Goal: Communication & Community: Ask a question

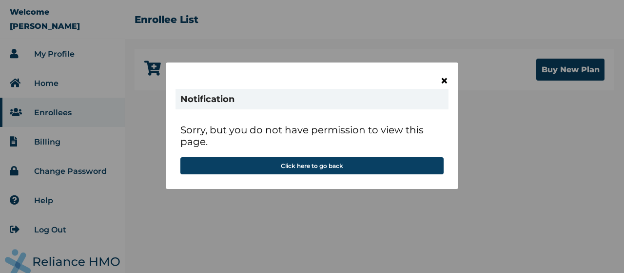
click at [443, 81] on span "×" at bounding box center [444, 80] width 8 height 17
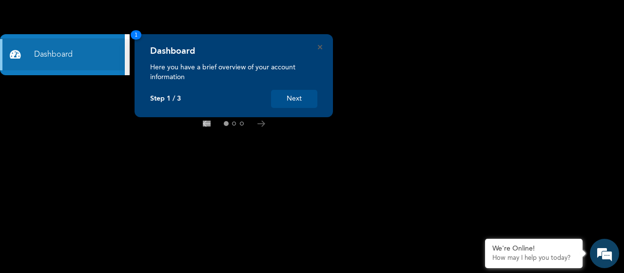
click at [295, 97] on button "Next" at bounding box center [294, 99] width 46 height 18
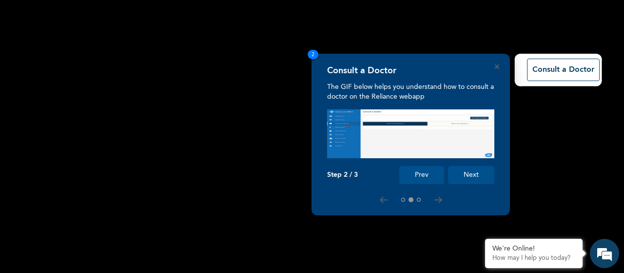
click at [465, 172] on button "Next" at bounding box center [471, 175] width 46 height 18
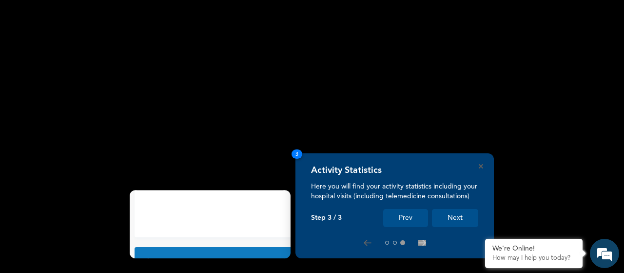
scroll to position [105, 0]
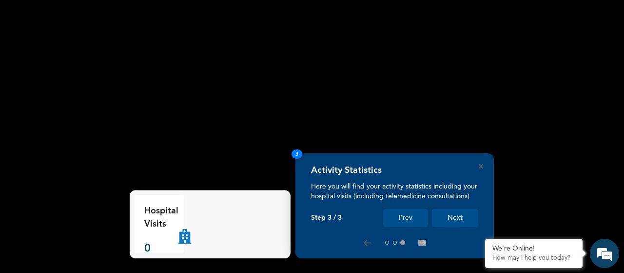
click at [452, 220] on button "Next" at bounding box center [455, 218] width 46 height 18
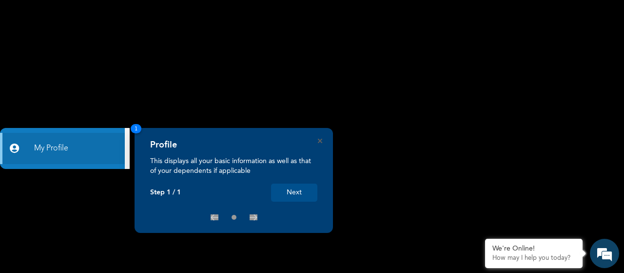
click at [305, 199] on button "Next" at bounding box center [294, 192] width 46 height 18
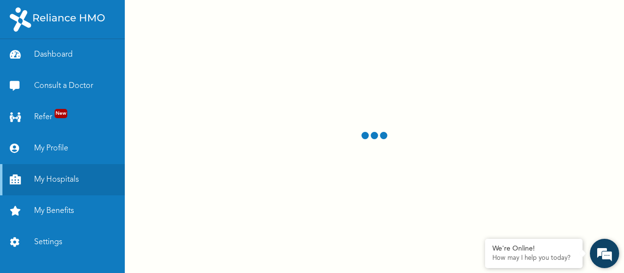
click at [610, 250] on em at bounding box center [604, 253] width 26 height 26
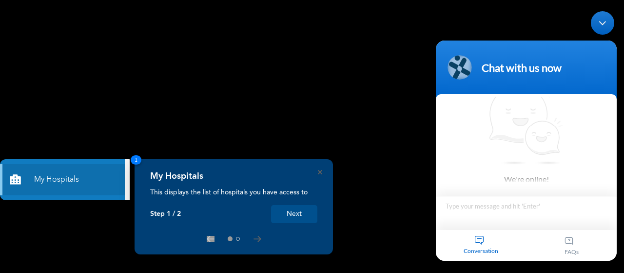
scroll to position [5, 0]
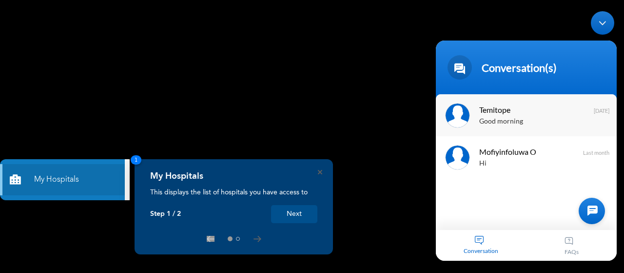
click at [517, 113] on span "Temitope" at bounding box center [525, 108] width 92 height 13
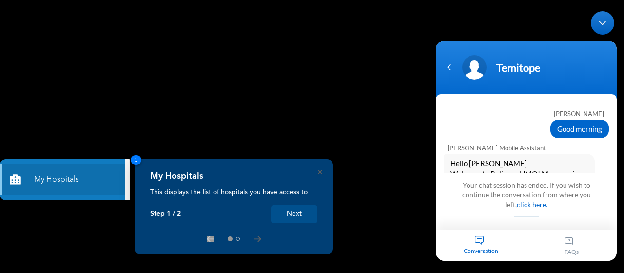
click at [527, 204] on link "click here." at bounding box center [532, 203] width 31 height 8
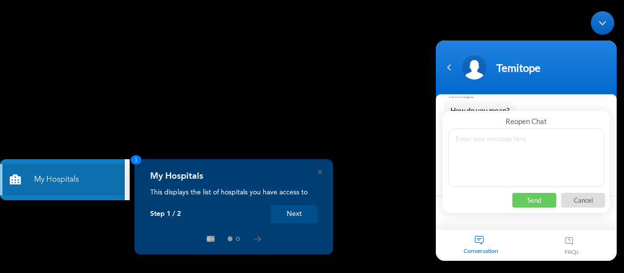
scroll to position [1477, 0]
click at [510, 157] on textarea at bounding box center [526, 157] width 156 height 59
type textarea "good morning"
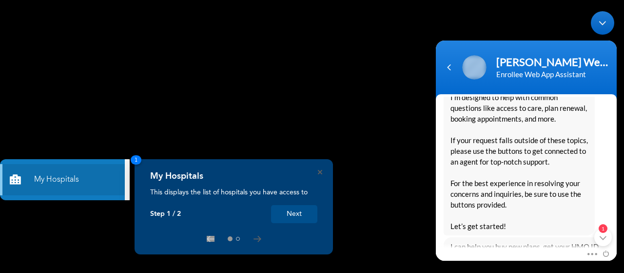
scroll to position [0, 0]
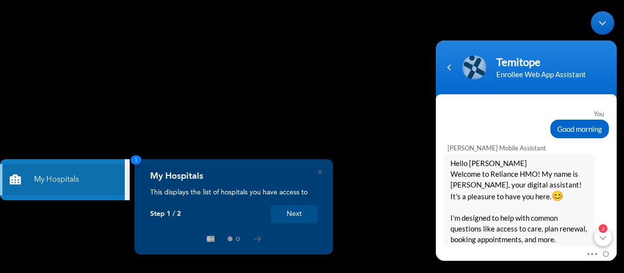
click at [604, 226] on em "2" at bounding box center [603, 227] width 9 height 9
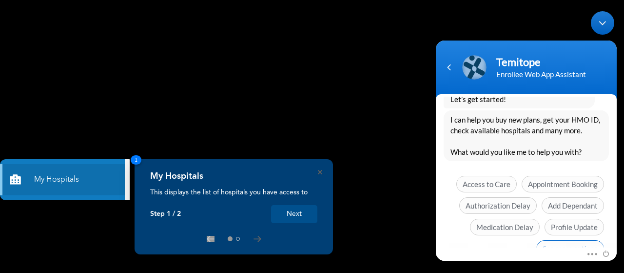
click at [577, 239] on span "See more options" at bounding box center [570, 247] width 68 height 17
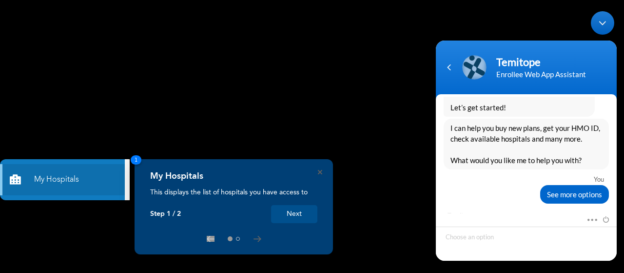
scroll to position [1985, 0]
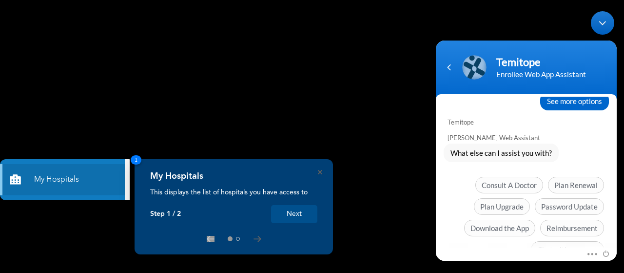
click at [577, 240] on span "Chat with an agent" at bounding box center [567, 248] width 73 height 17
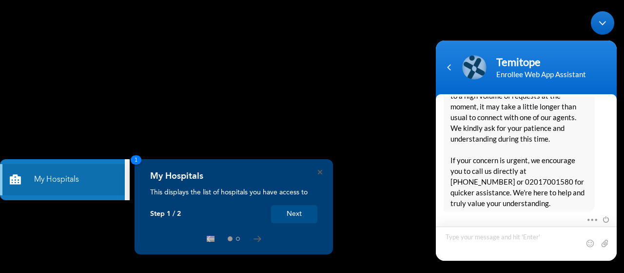
scroll to position [2189, 0]
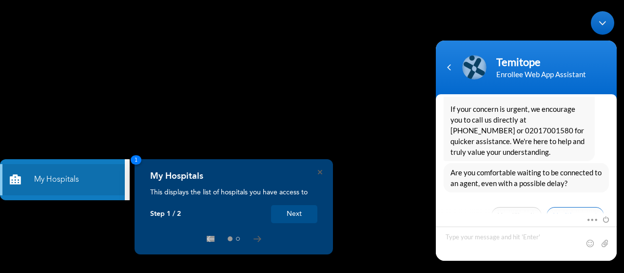
click at [579, 206] on span "No, it’s urgent" at bounding box center [576, 214] width 58 height 17
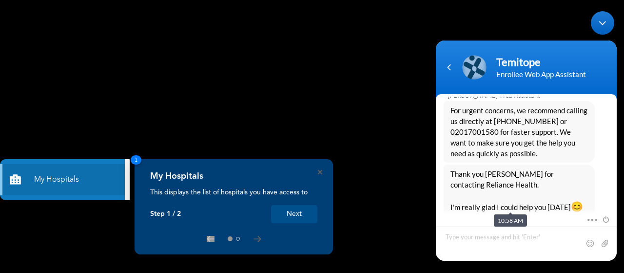
scroll to position [2456, 0]
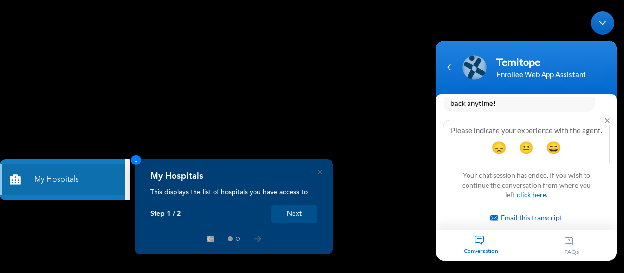
click at [539, 197] on link "click here." at bounding box center [532, 194] width 31 height 8
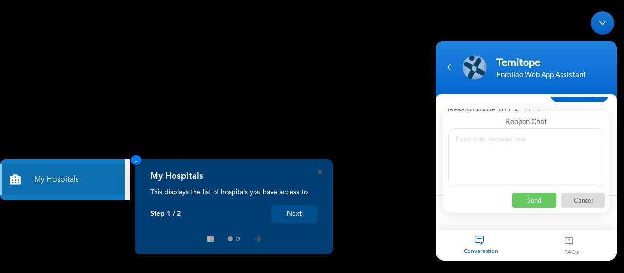
scroll to position [2314, 0]
click at [526, 160] on textarea at bounding box center [526, 157] width 156 height 59
type textarea "hi"
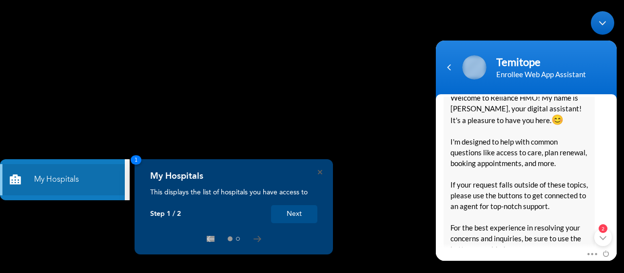
scroll to position [0, 0]
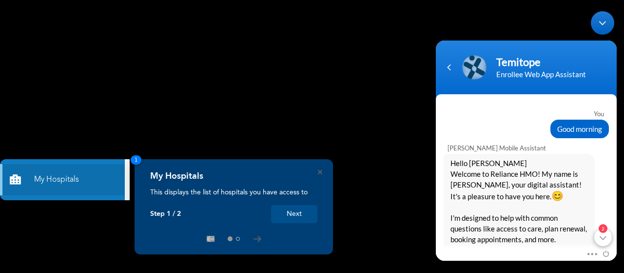
click at [603, 234] on div "2" at bounding box center [603, 237] width 18 height 18
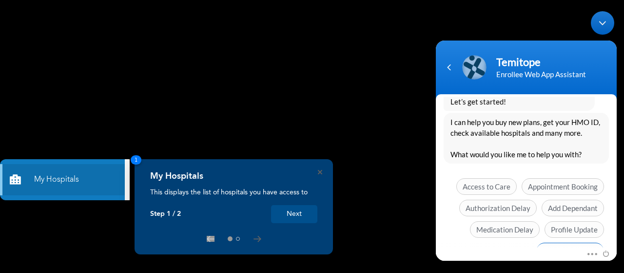
click at [580, 242] on span "See more options" at bounding box center [570, 250] width 68 height 17
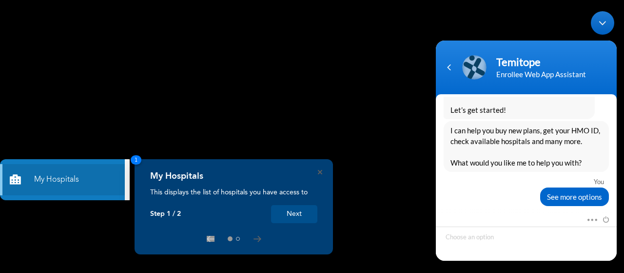
scroll to position [2846, 0]
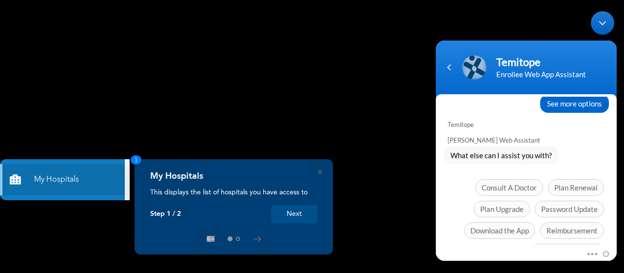
click at [580, 243] on span "Chat with an agent" at bounding box center [567, 251] width 73 height 17
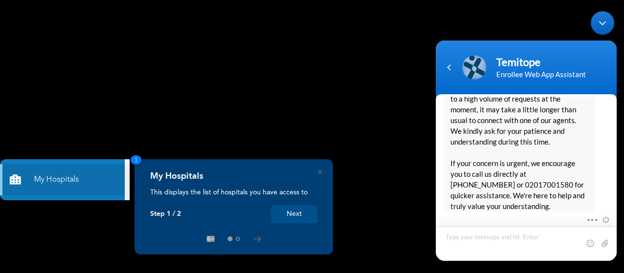
scroll to position [3051, 0]
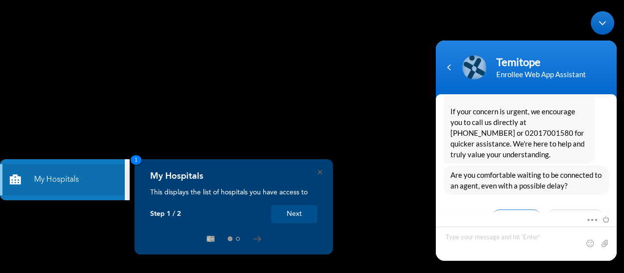
click at [518, 209] on span "Yes, I’ll wait" at bounding box center [516, 217] width 50 height 17
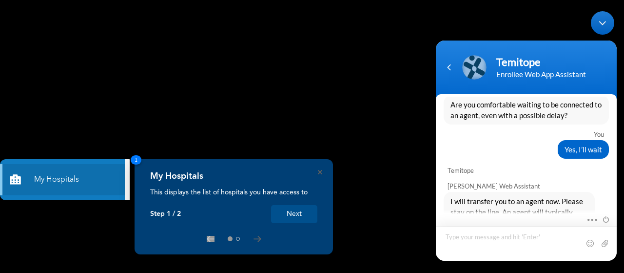
scroll to position [3152, 0]
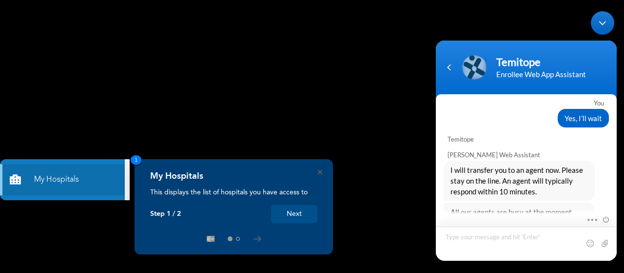
click at [501, 236] on textarea "Type your message and hit 'Enter'" at bounding box center [526, 243] width 181 height 34
click at [471, 230] on textarea "Type your message and hit 'Enter'" at bounding box center [526, 243] width 181 height 34
click at [521, 234] on em "Setback" at bounding box center [519, 239] width 29 height 11
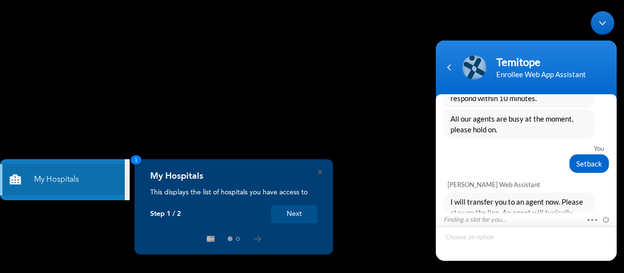
scroll to position [3277, 0]
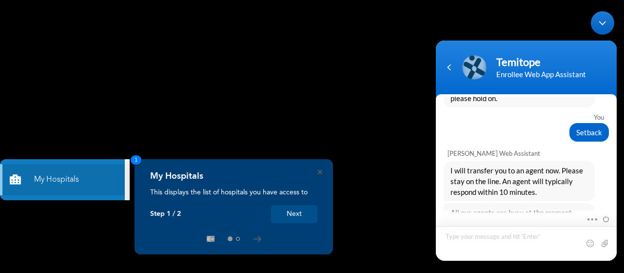
click at [528, 240] on textarea "Type your message and hit 'Enter'" at bounding box center [526, 242] width 181 height 35
click at [449, 63] on div "Navigation go back" at bounding box center [449, 66] width 15 height 15
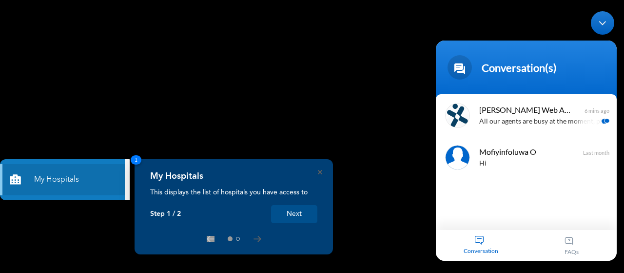
click at [449, 63] on span at bounding box center [460, 67] width 24 height 24
click at [520, 117] on p "All our agents are busy at the moment, please hold on." at bounding box center [540, 121] width 123 height 11
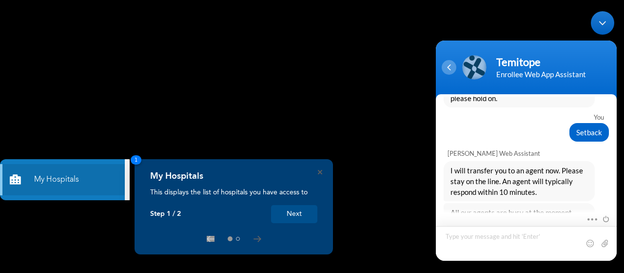
click at [453, 73] on div "Navigation go back" at bounding box center [449, 66] width 15 height 15
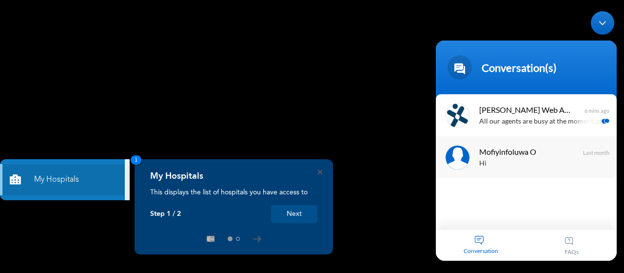
click at [516, 168] on div "Hi" at bounding box center [540, 162] width 123 height 11
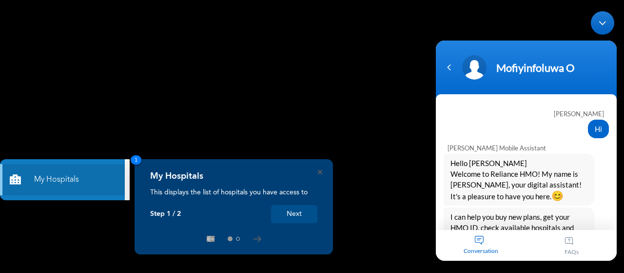
click at [486, 240] on div "Conversation" at bounding box center [481, 244] width 91 height 31
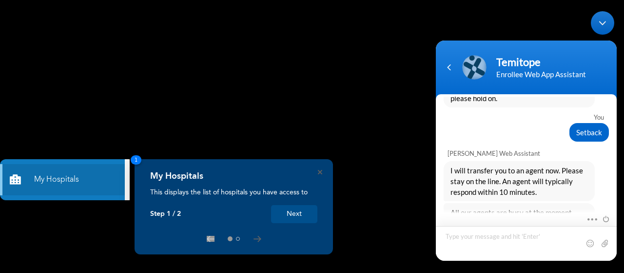
scroll to position [3300, 0]
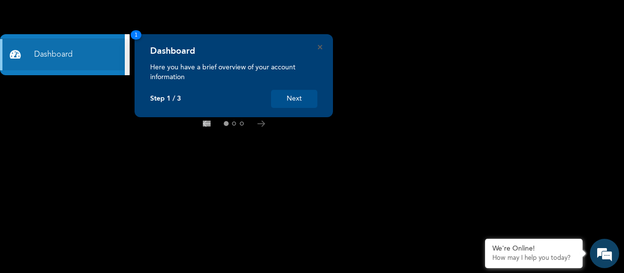
click at [299, 99] on button "Next" at bounding box center [294, 99] width 46 height 18
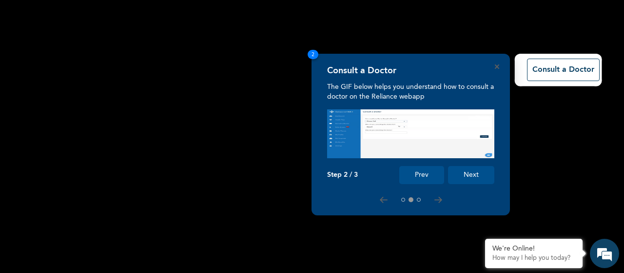
click at [466, 174] on button "Next" at bounding box center [471, 175] width 46 height 18
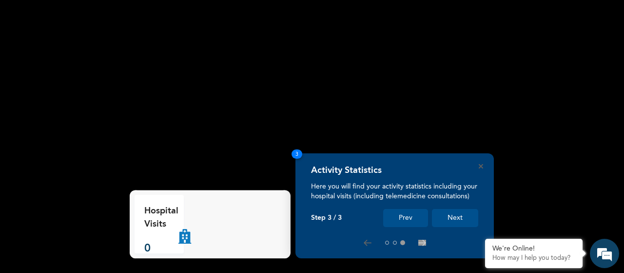
click at [447, 215] on button "Next" at bounding box center [455, 218] width 46 height 18
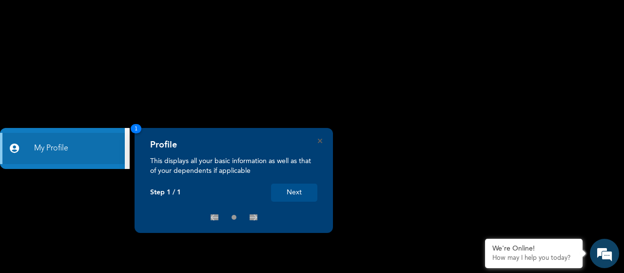
click at [307, 194] on button "Next" at bounding box center [294, 192] width 46 height 18
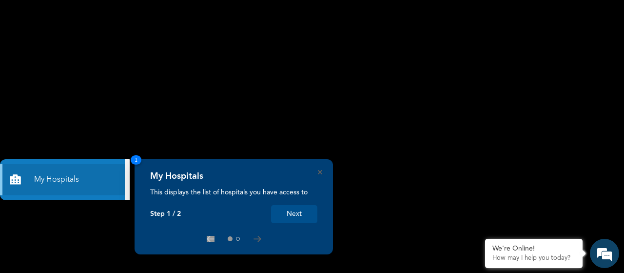
click at [306, 210] on button "Next" at bounding box center [294, 214] width 46 height 18
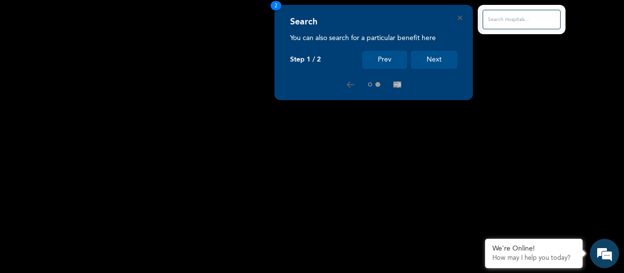
click at [438, 59] on button "Next" at bounding box center [434, 60] width 46 height 18
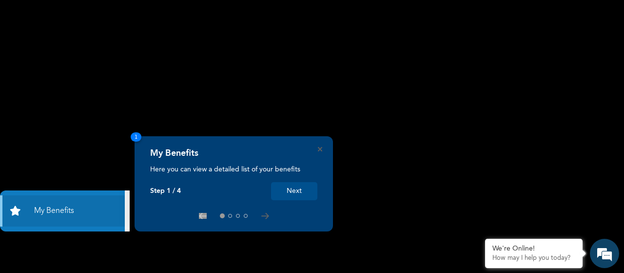
click at [305, 188] on button "Next" at bounding box center [294, 191] width 46 height 18
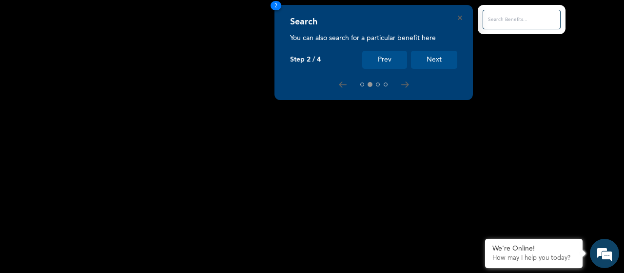
click at [430, 61] on button "Next" at bounding box center [434, 60] width 46 height 18
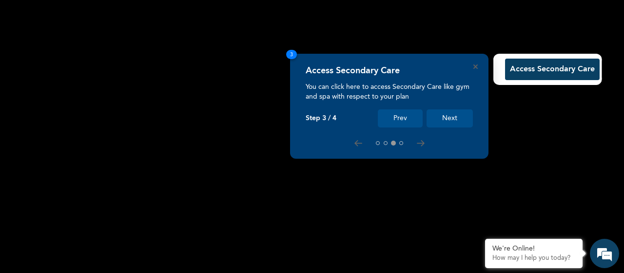
click at [458, 117] on button "Next" at bounding box center [450, 118] width 46 height 18
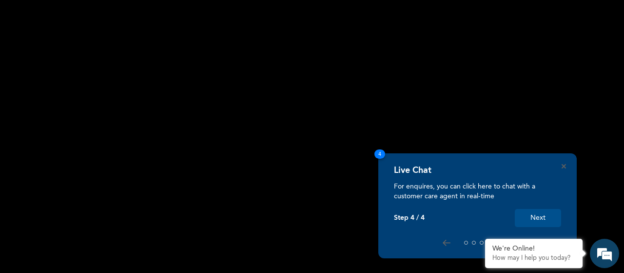
click at [536, 213] on button "Next" at bounding box center [538, 218] width 46 height 18
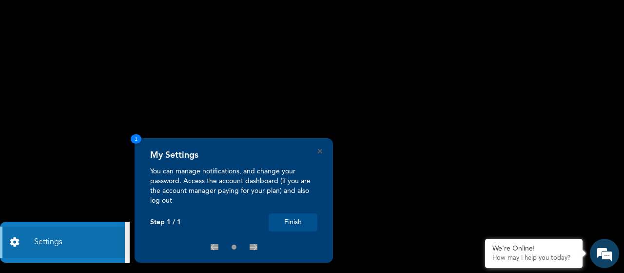
click at [315, 230] on button "Finish" at bounding box center [293, 222] width 49 height 18
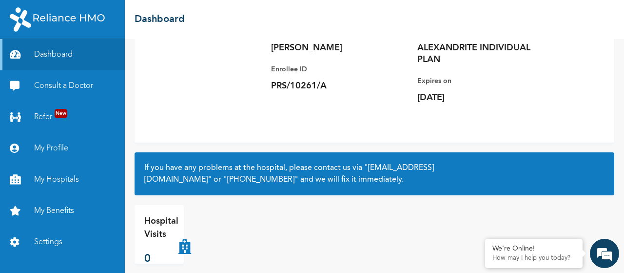
scroll to position [105, 0]
